Goal: Task Accomplishment & Management: Manage account settings

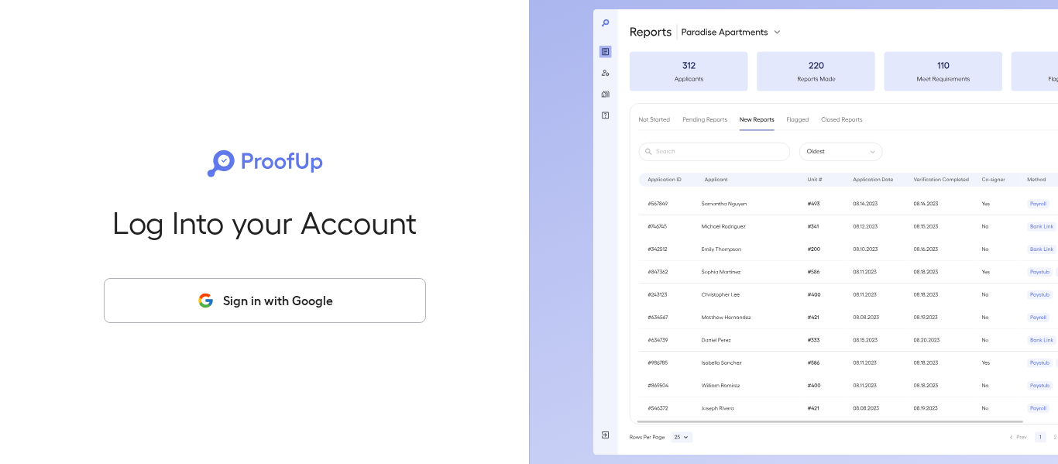
click at [364, 311] on button "Sign in with Google" at bounding box center [265, 300] width 322 height 45
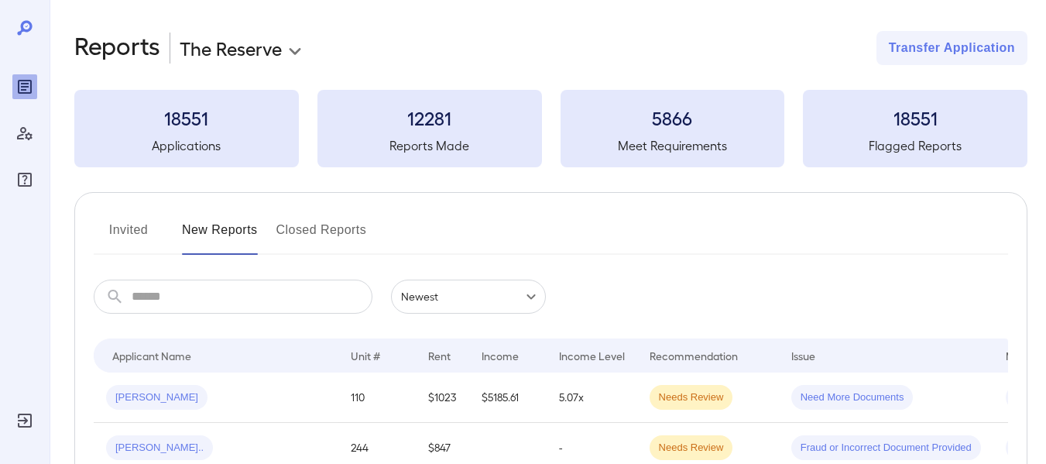
click at [259, 62] on body "**********" at bounding box center [523, 232] width 1046 height 464
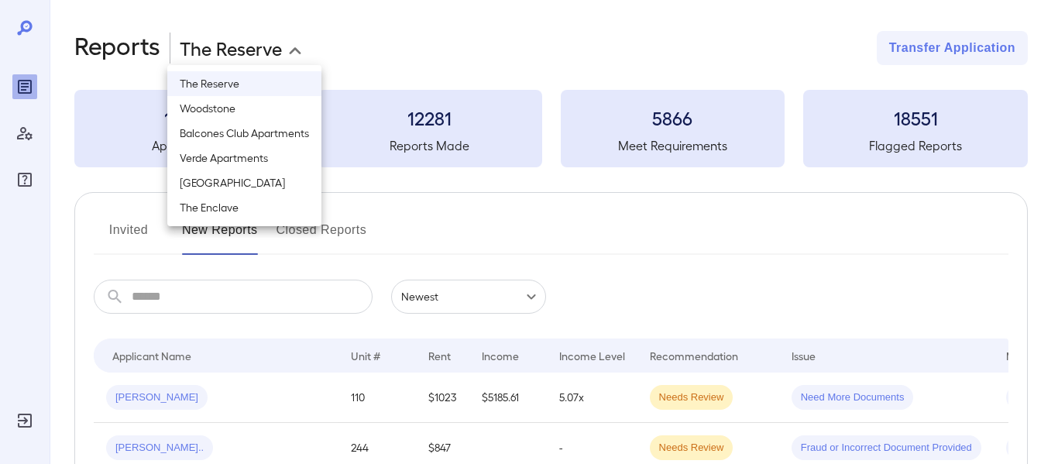
click at [260, 160] on li "Verde Apartments" at bounding box center [244, 158] width 154 height 25
type input "**********"
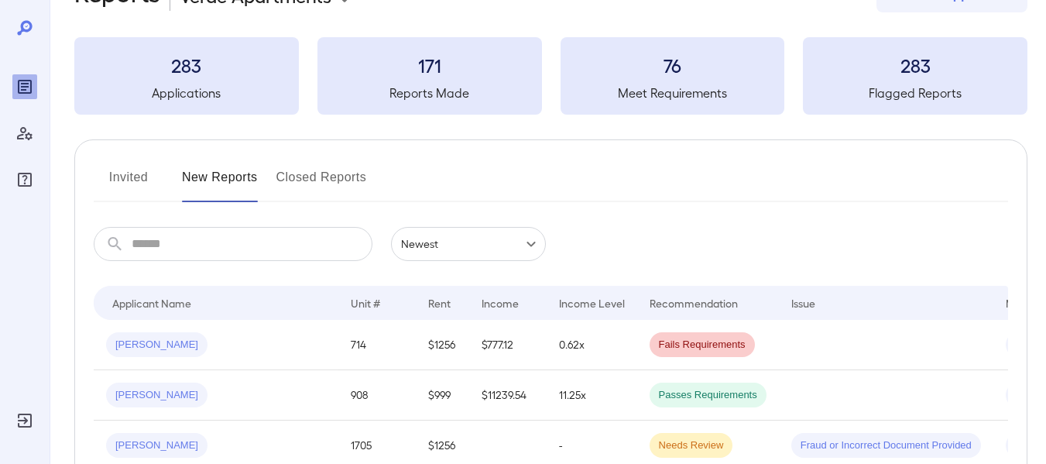
scroll to position [53, 0]
click at [140, 166] on button "Invited" at bounding box center [129, 182] width 70 height 37
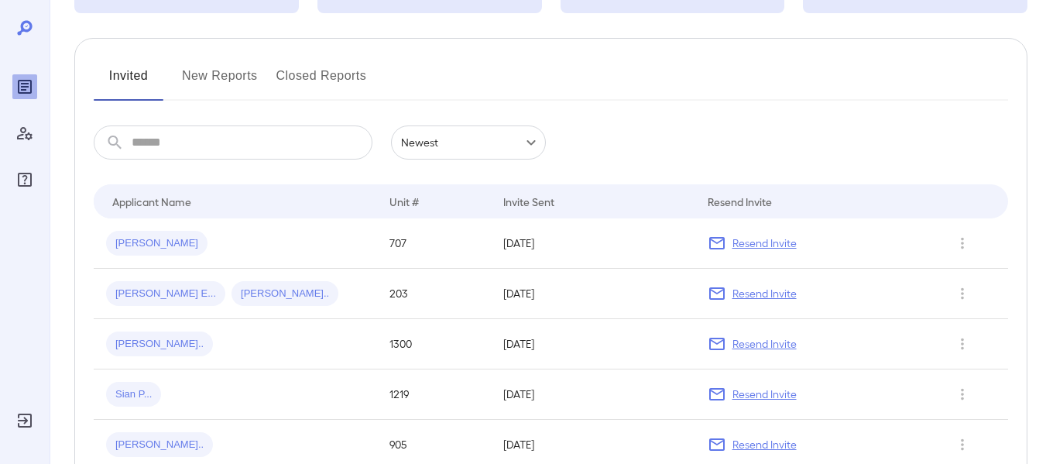
scroll to position [155, 0]
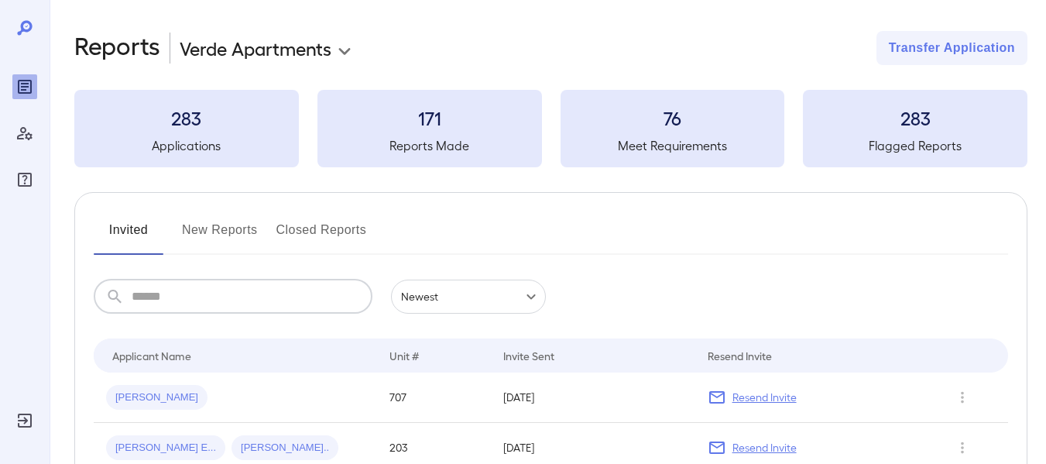
click at [188, 307] on input "text" at bounding box center [252, 297] width 241 height 34
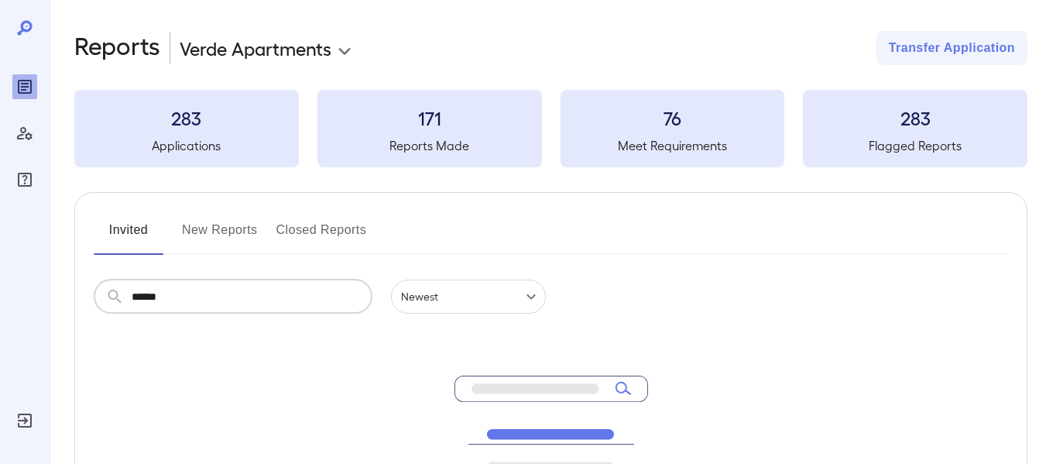
type input "******"
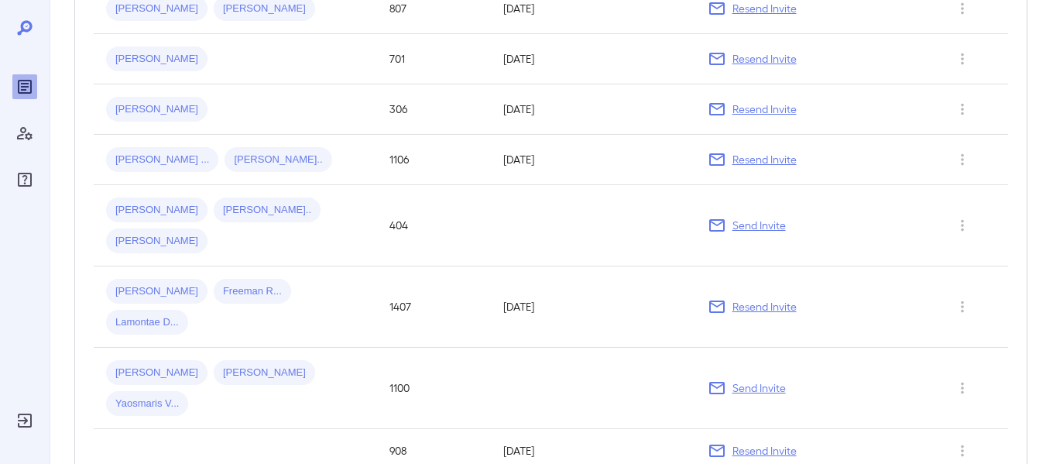
scroll to position [943, 0]
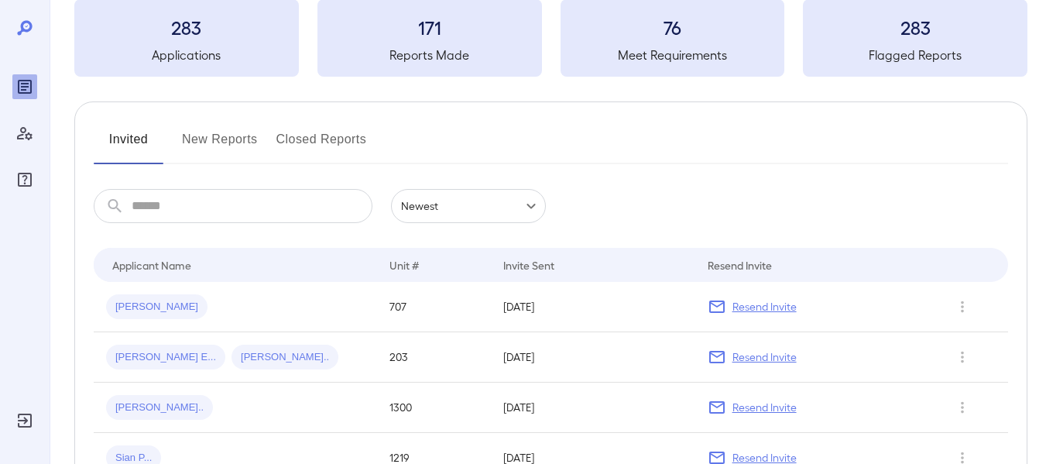
scroll to position [71, 0]
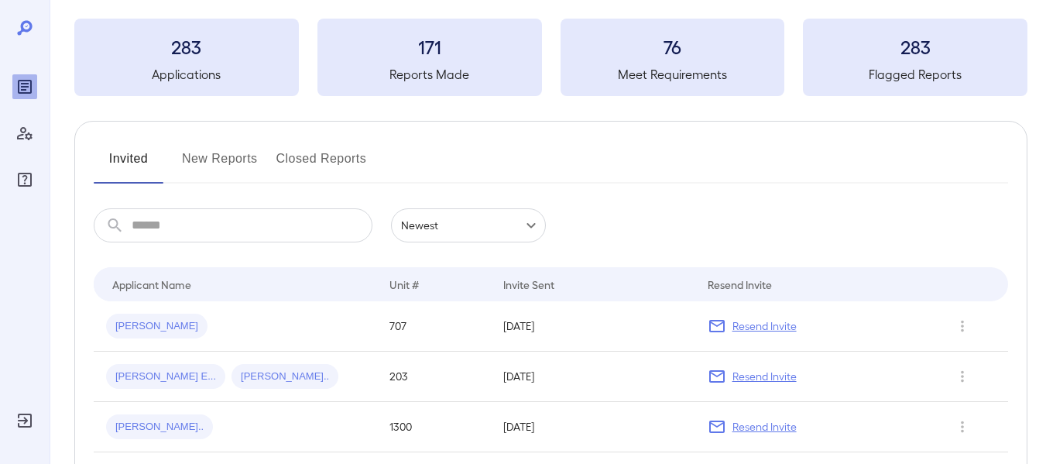
click at [228, 167] on button "New Reports" at bounding box center [220, 164] width 76 height 37
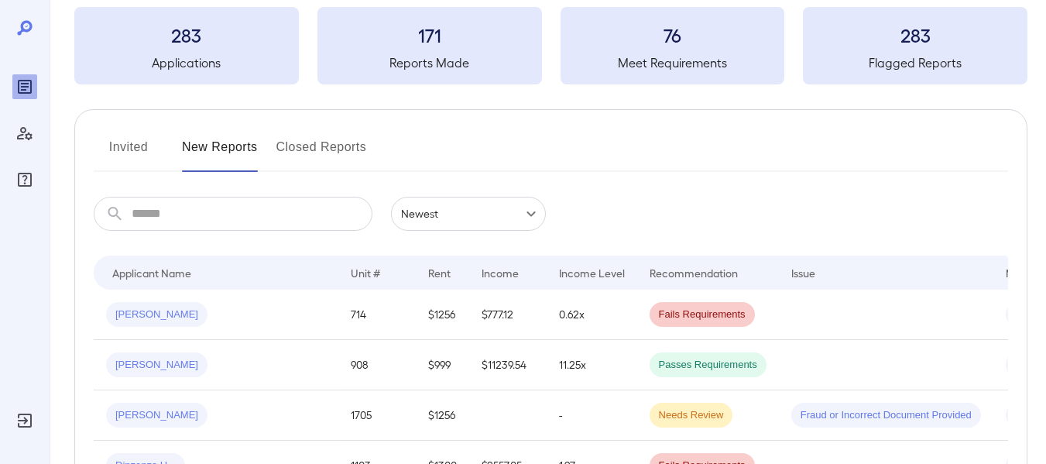
scroll to position [85, 0]
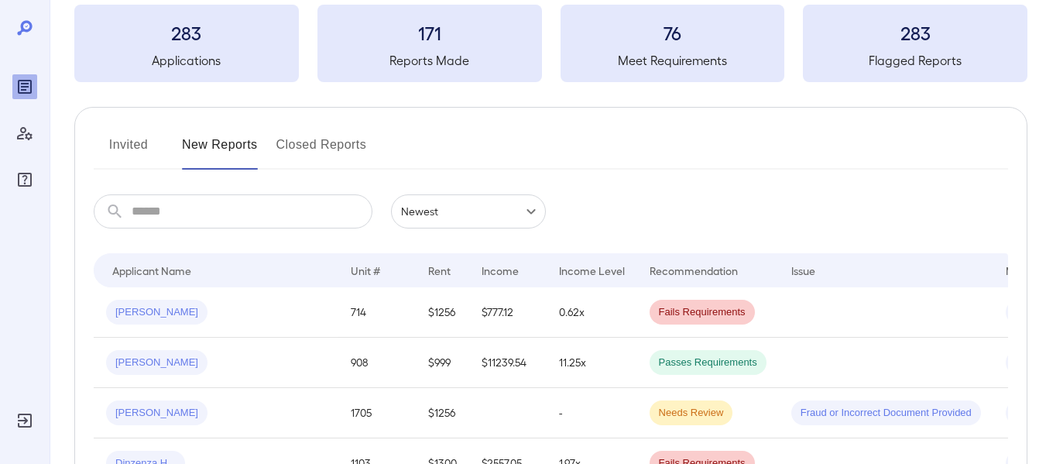
click at [112, 152] on button "Invited" at bounding box center [129, 150] width 70 height 37
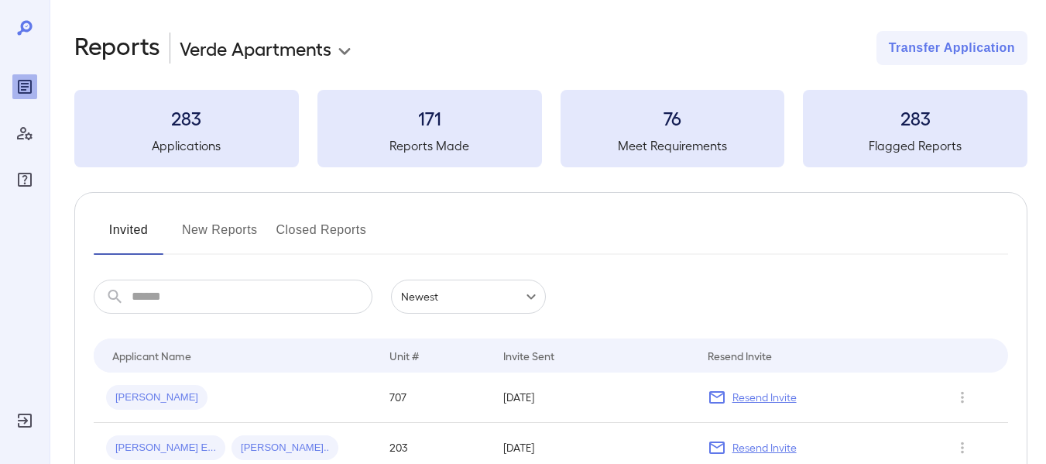
click at [222, 236] on button "New Reports" at bounding box center [220, 236] width 76 height 37
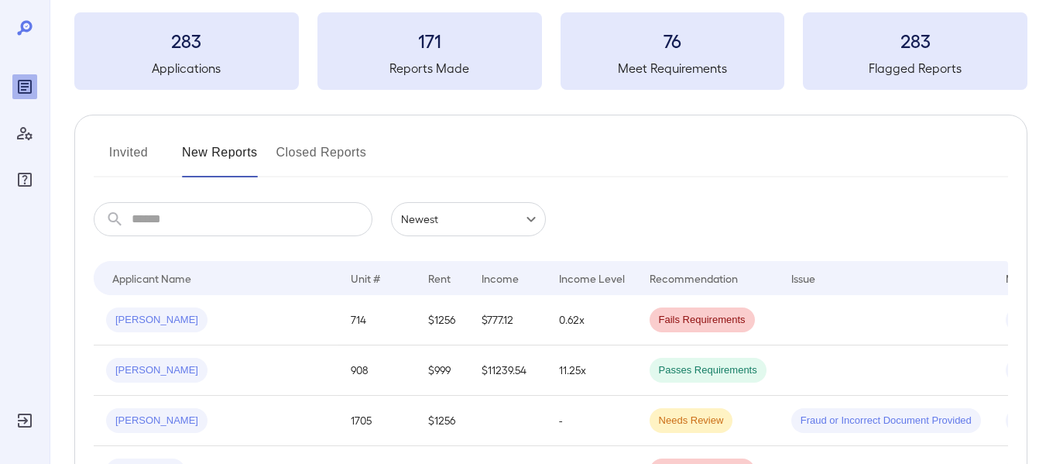
scroll to position [78, 0]
click at [715, 325] on td "Fails Requirements" at bounding box center [708, 319] width 142 height 50
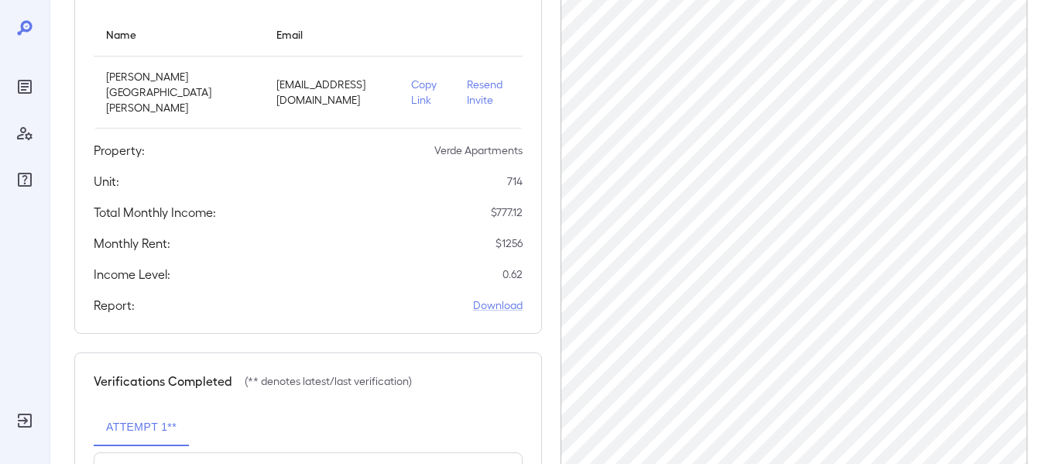
scroll to position [183, 0]
click at [411, 80] on p "Copy Link" at bounding box center [426, 92] width 31 height 31
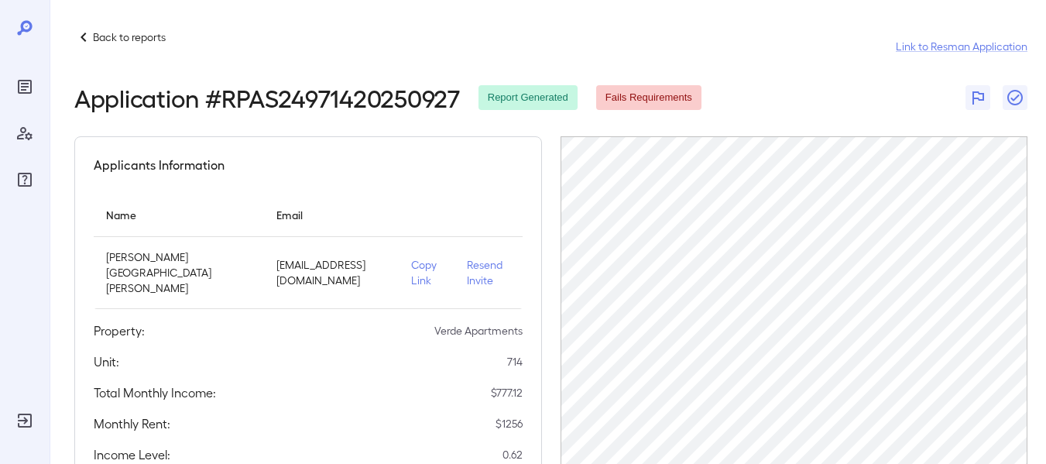
scroll to position [0, 0]
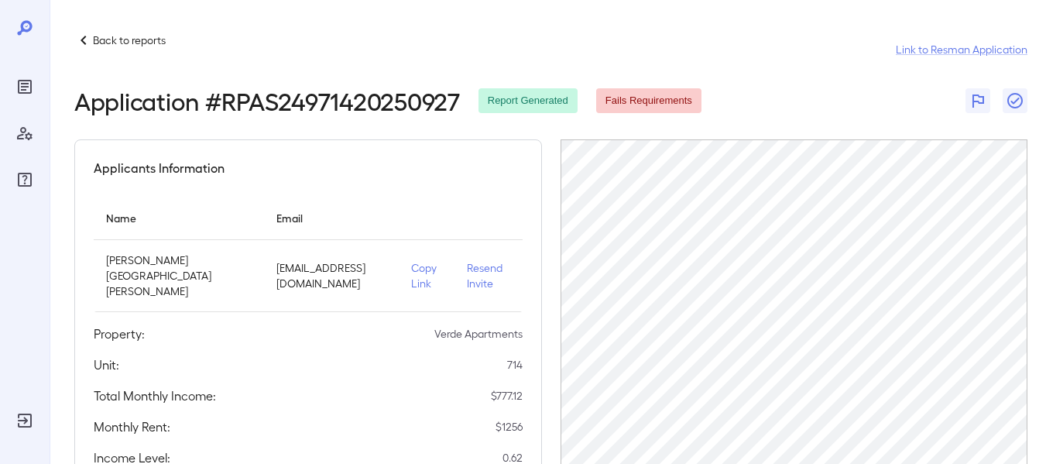
click at [84, 40] on icon at bounding box center [83, 40] width 19 height 19
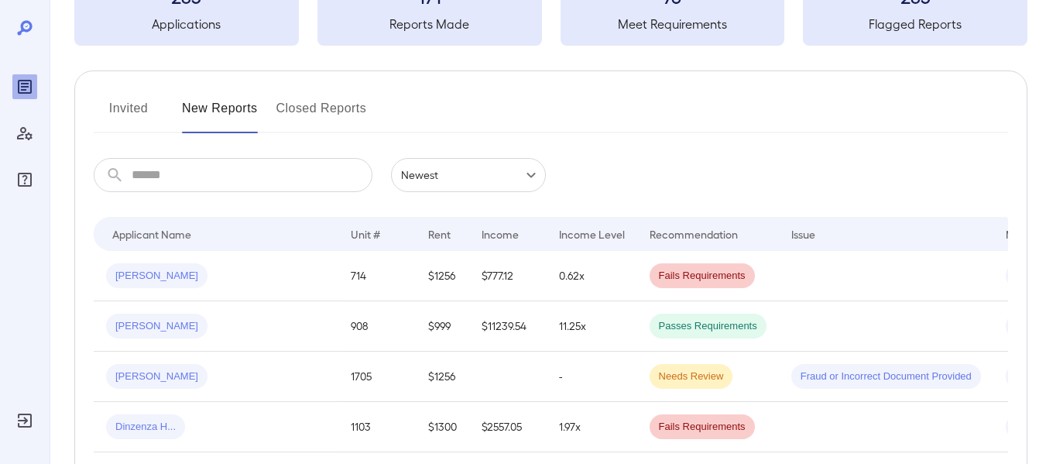
scroll to position [122, 0]
